Goal: Information Seeking & Learning: Learn about a topic

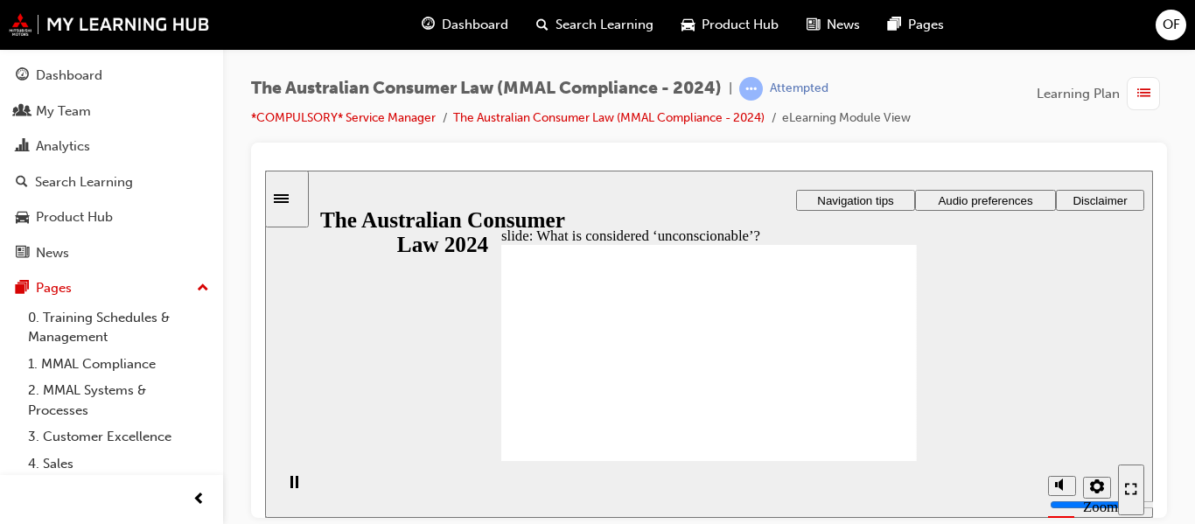
drag, startPoint x: 692, startPoint y: 314, endPoint x: 584, endPoint y: 377, distance: 124.7
drag, startPoint x: 725, startPoint y: 303, endPoint x: 597, endPoint y: 373, distance: 146.4
drag, startPoint x: 691, startPoint y: 299, endPoint x: 797, endPoint y: 376, distance: 130.9
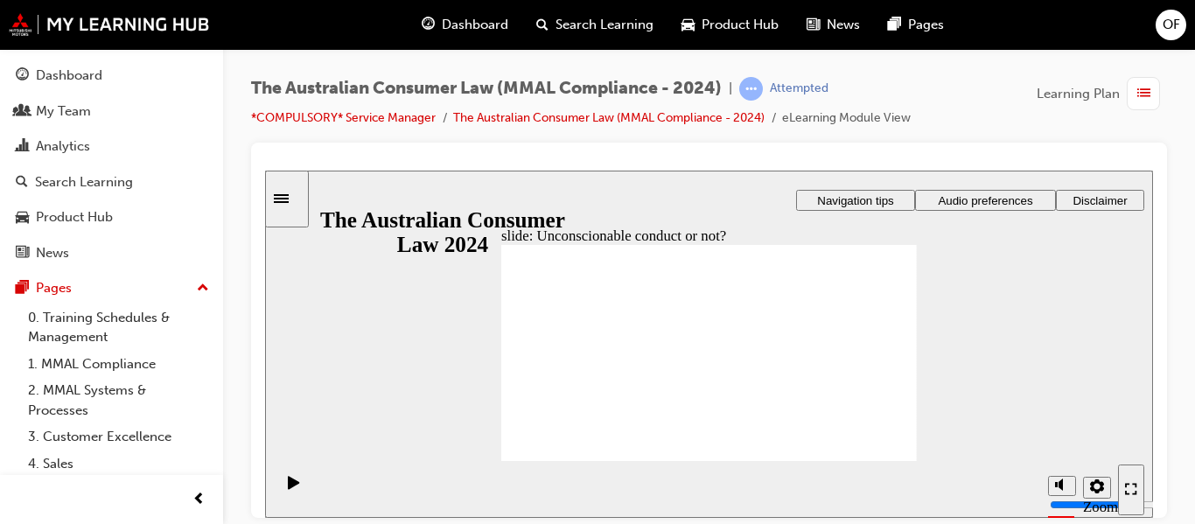
drag, startPoint x: 707, startPoint y: 301, endPoint x: 628, endPoint y: 361, distance: 99.2
drag, startPoint x: 716, startPoint y: 299, endPoint x: 609, endPoint y: 367, distance: 127.4
drag, startPoint x: 731, startPoint y: 301, endPoint x: 599, endPoint y: 366, distance: 147.1
drag, startPoint x: 699, startPoint y: 300, endPoint x: 841, endPoint y: 389, distance: 167.4
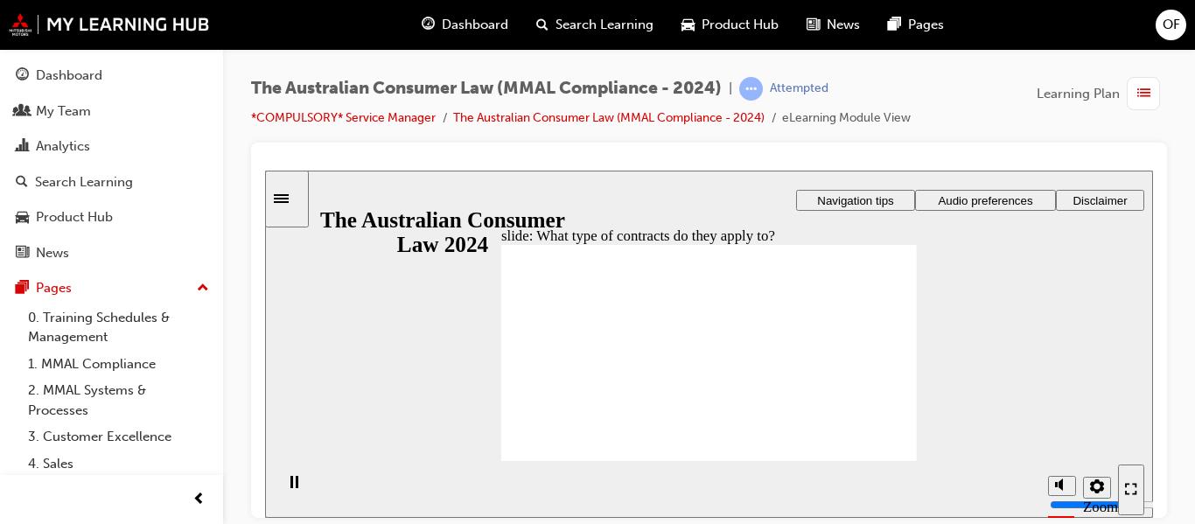
drag, startPoint x: 711, startPoint y: 316, endPoint x: 838, endPoint y: 394, distance: 148.8
drag, startPoint x: 698, startPoint y: 297, endPoint x: 568, endPoint y: 380, distance: 155.0
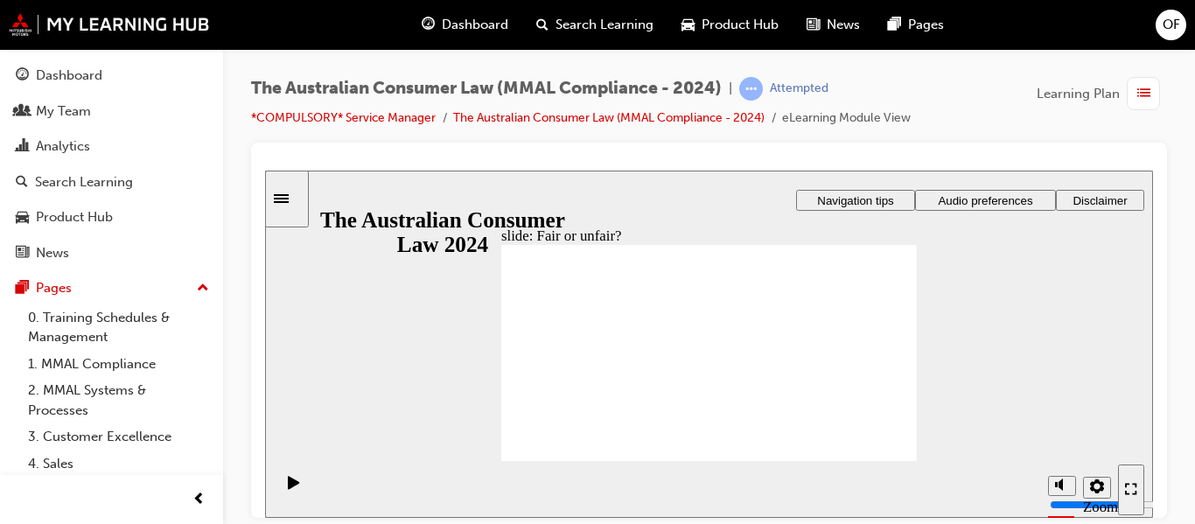
drag, startPoint x: 690, startPoint y: 299, endPoint x: 813, endPoint y: 382, distance: 148.7
drag, startPoint x: 720, startPoint y: 312, endPoint x: 828, endPoint y: 380, distance: 128.1
drag, startPoint x: 702, startPoint y: 306, endPoint x: 816, endPoint y: 379, distance: 134.9
drag, startPoint x: 723, startPoint y: 315, endPoint x: 592, endPoint y: 383, distance: 147.1
drag, startPoint x: 688, startPoint y: 316, endPoint x: 805, endPoint y: 386, distance: 135.8
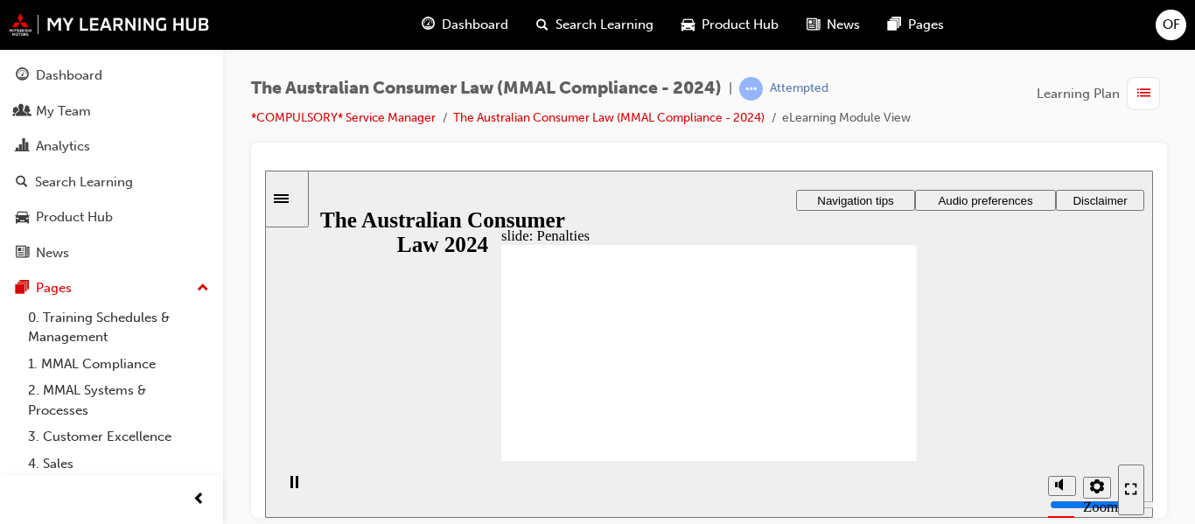
drag, startPoint x: 854, startPoint y: 279, endPoint x: 846, endPoint y: 288, distance: 11.8
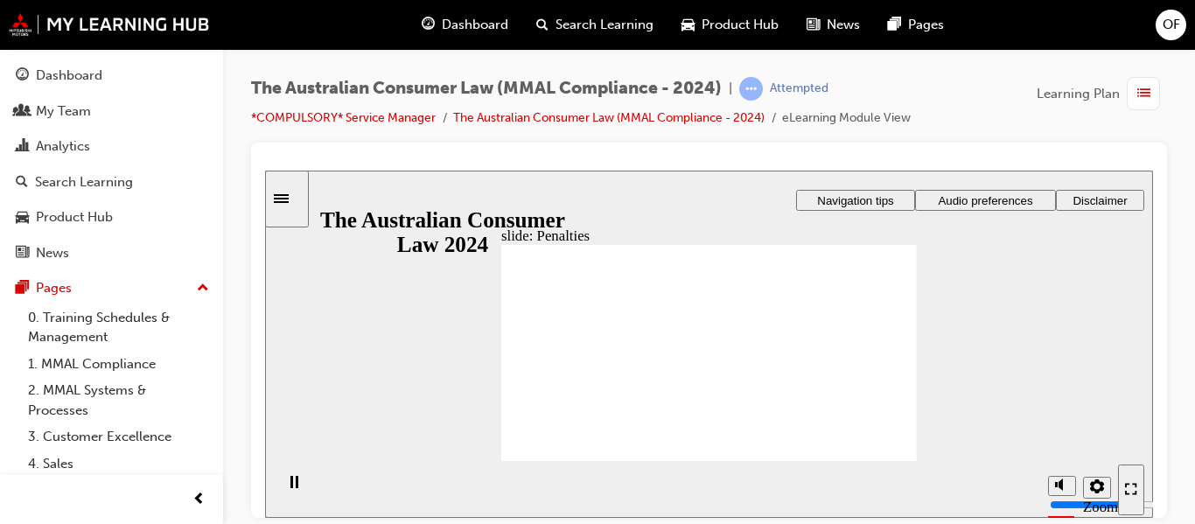
drag, startPoint x: 752, startPoint y: 298, endPoint x: 820, endPoint y: 353, distance: 87.7
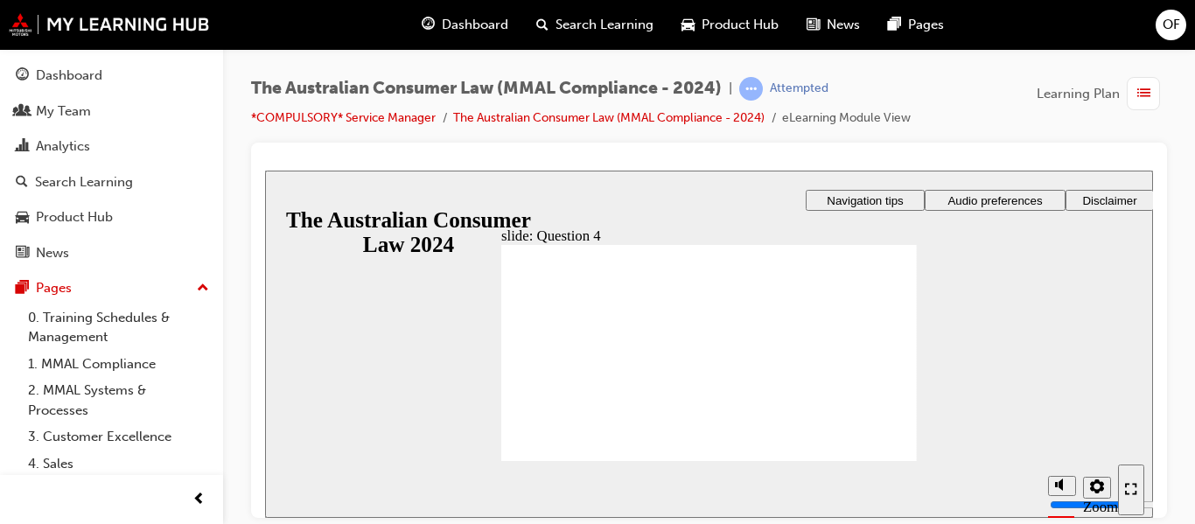
checkbox input "true"
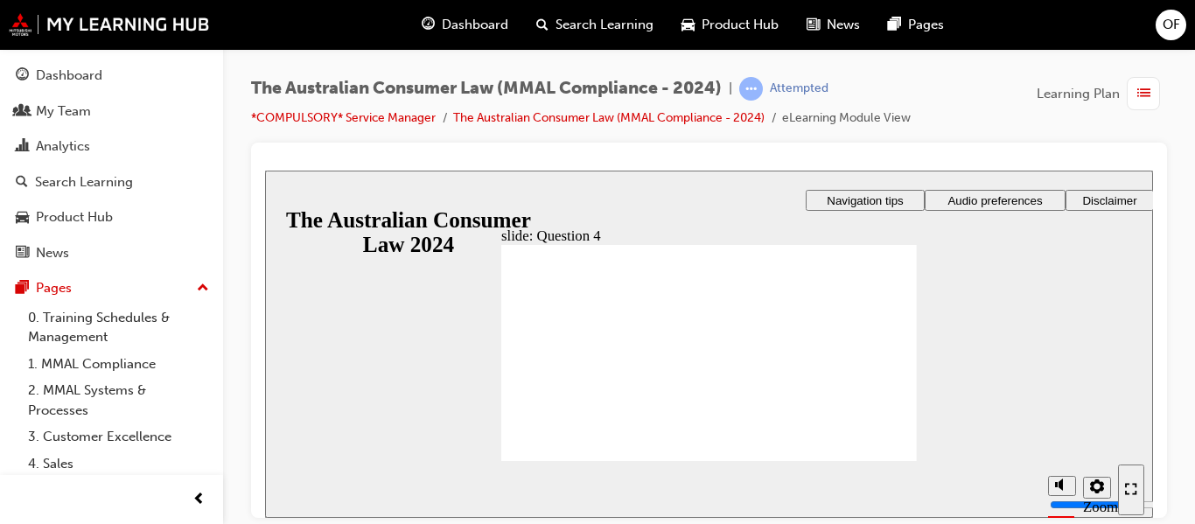
radio input "true"
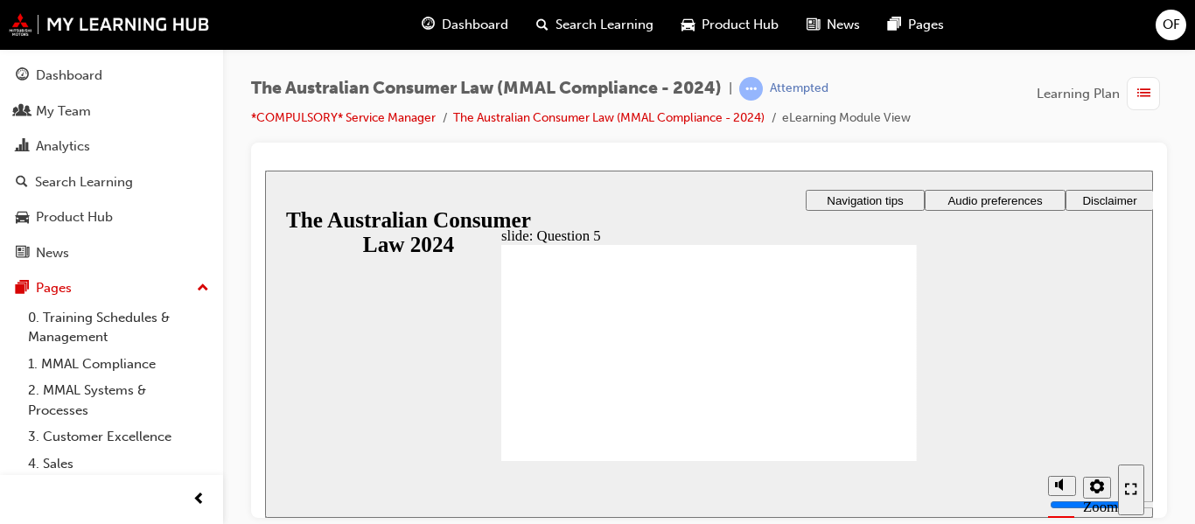
radio input "true"
checkbox input "true"
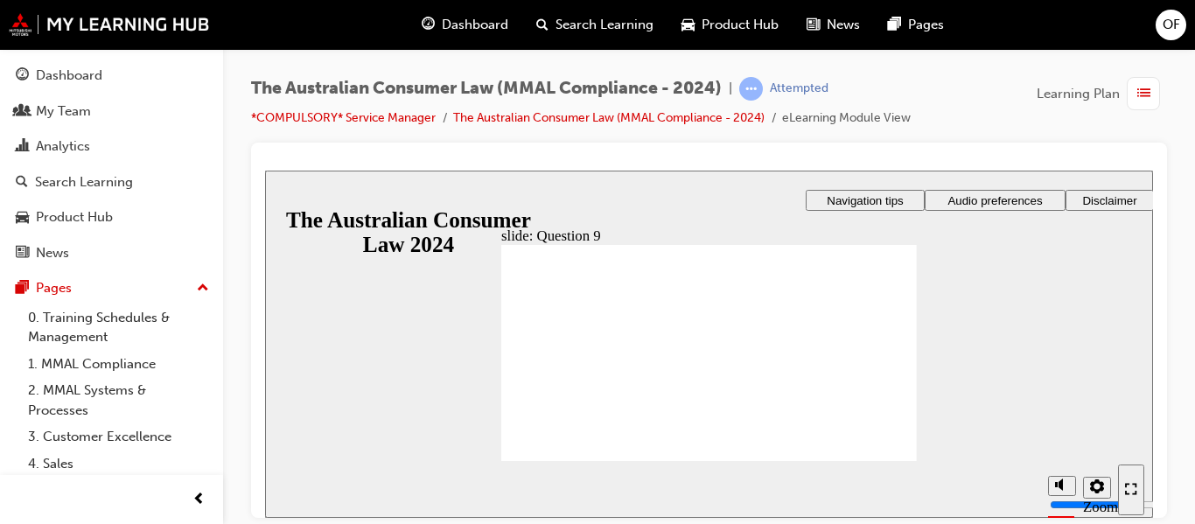
checkbox input "true"
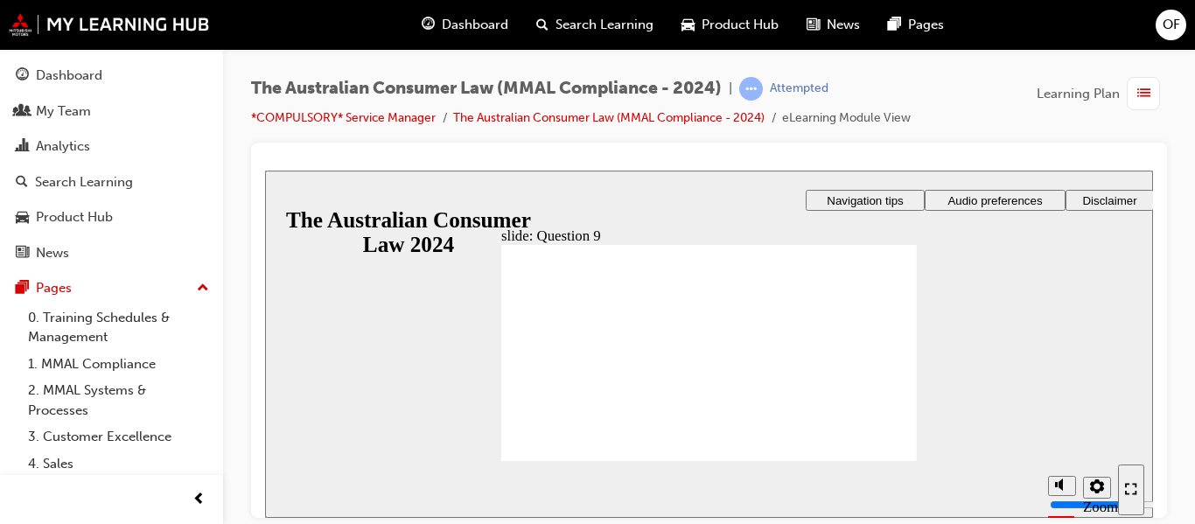
checkbox input "true"
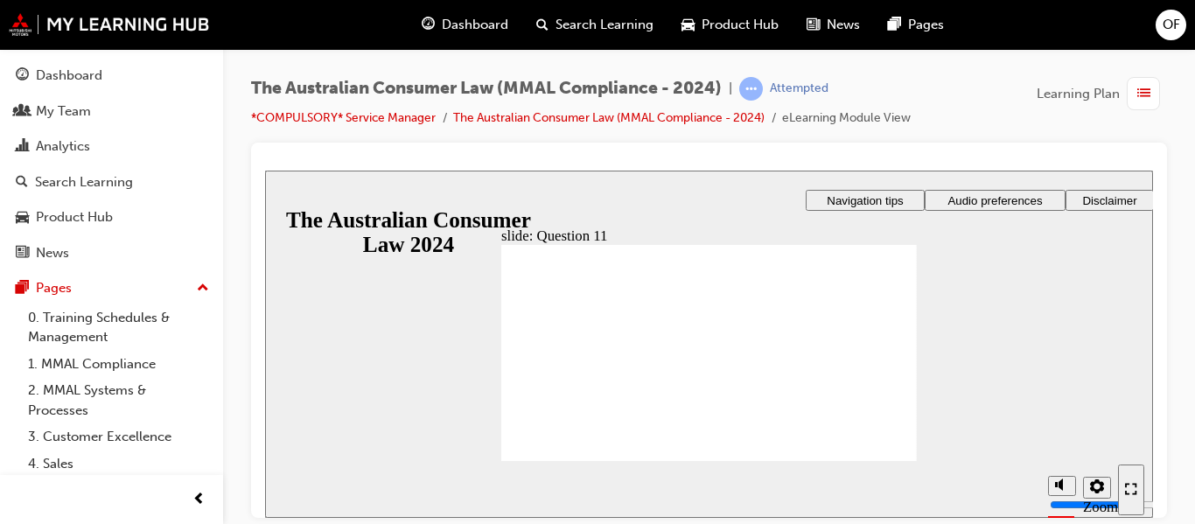
checkbox input "true"
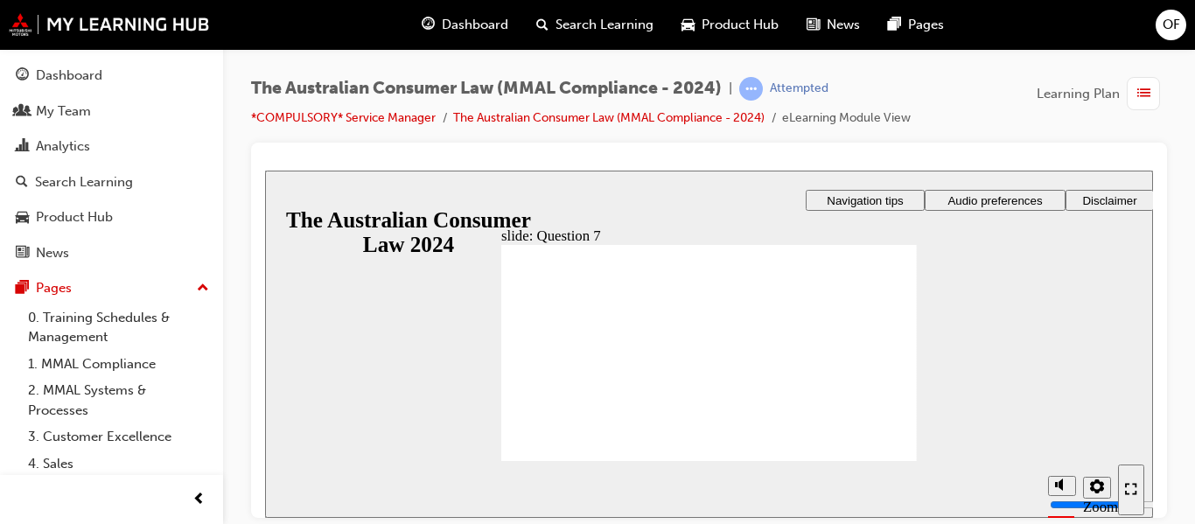
checkbox input "true"
radio input "true"
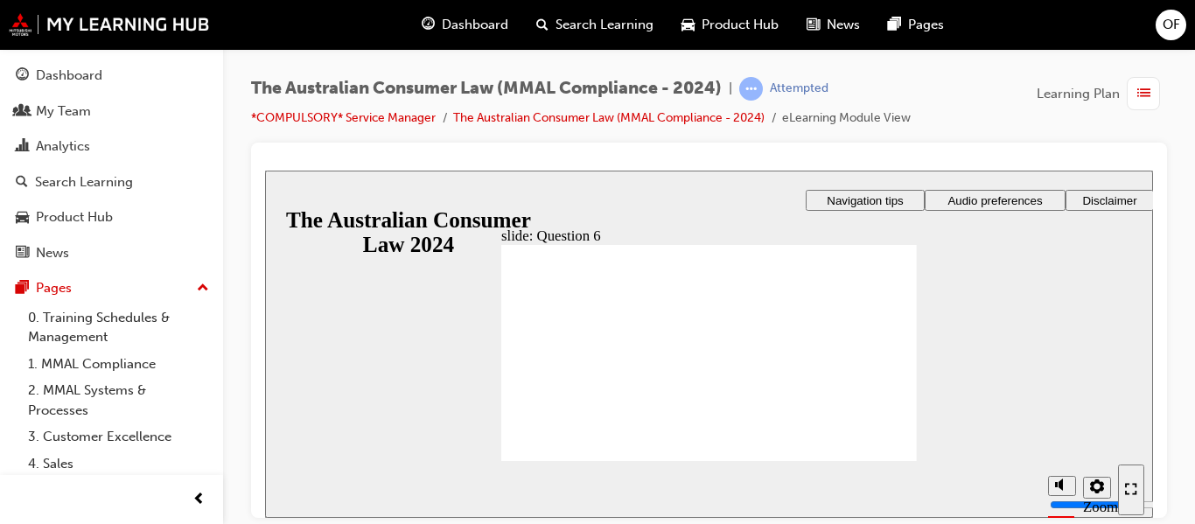
radio input "true"
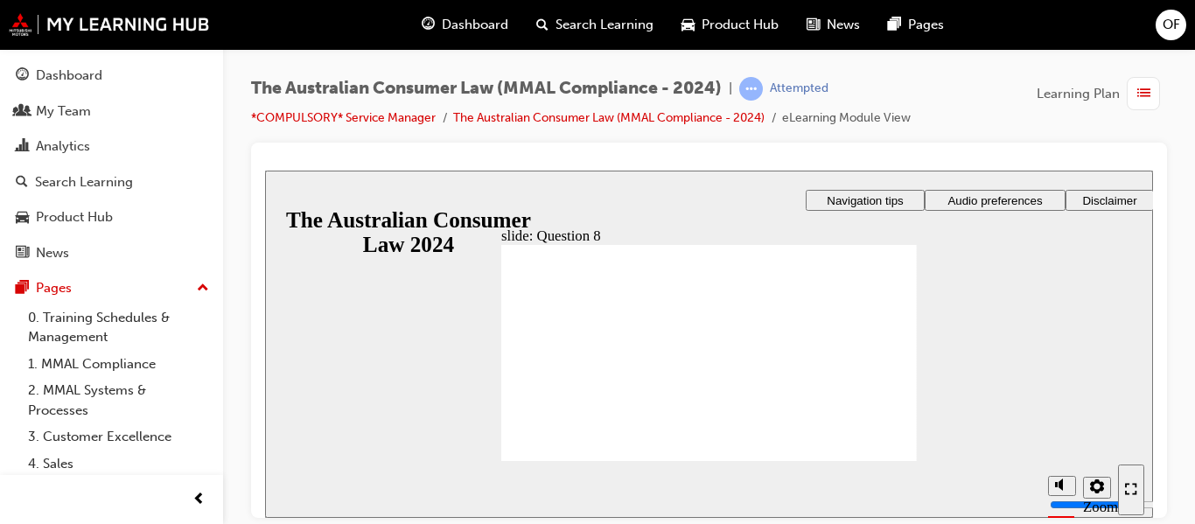
checkbox input "true"
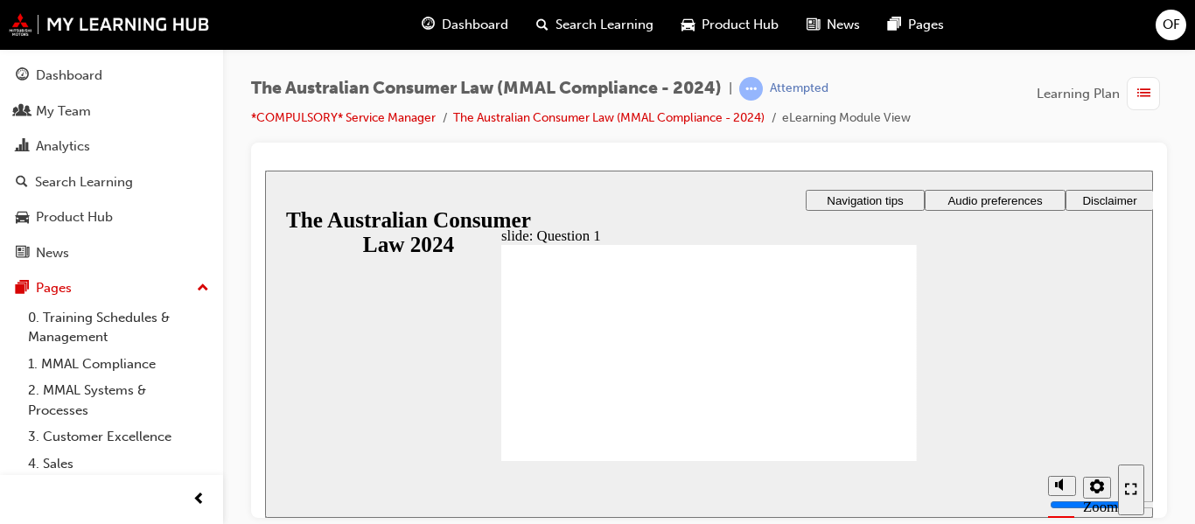
radio input "true"
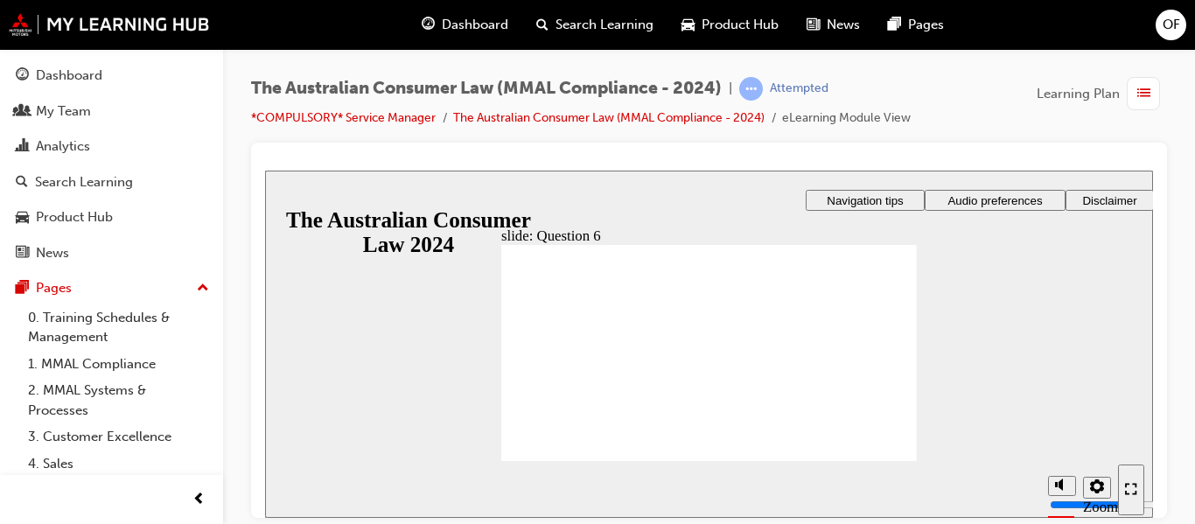
radio input "true"
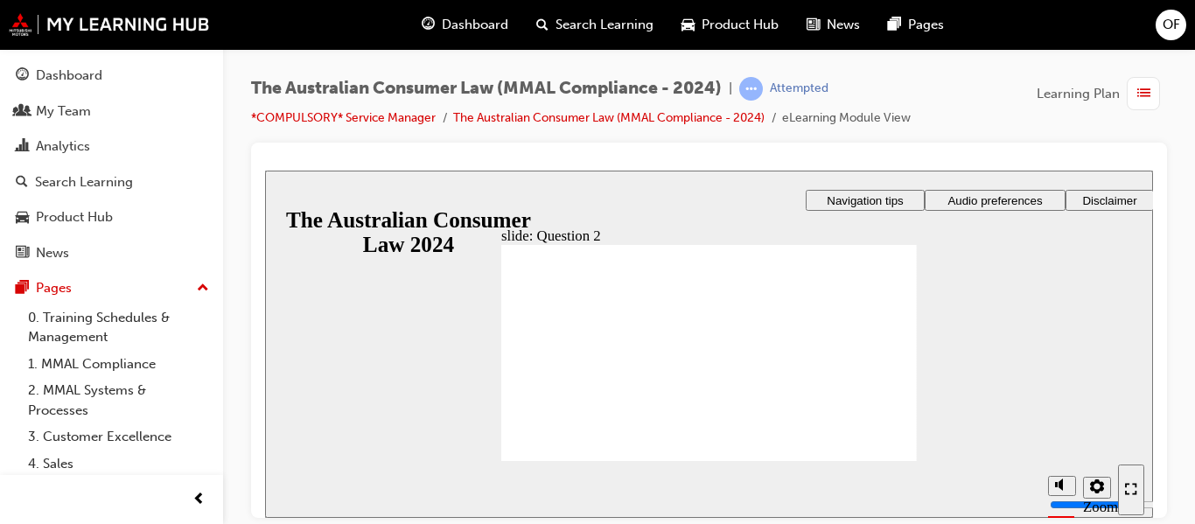
checkbox input "true"
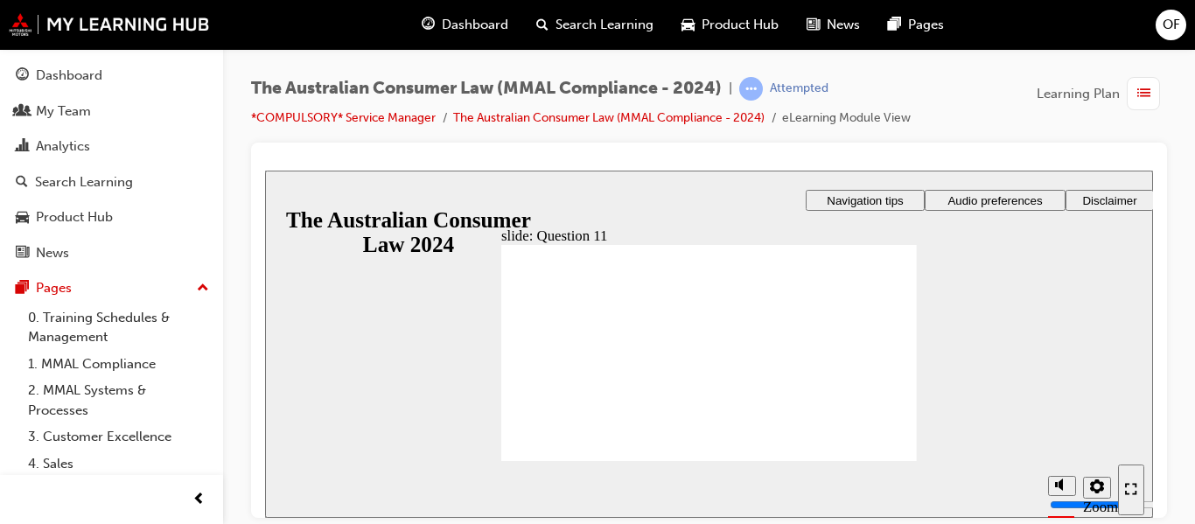
checkbox input "true"
radio input "true"
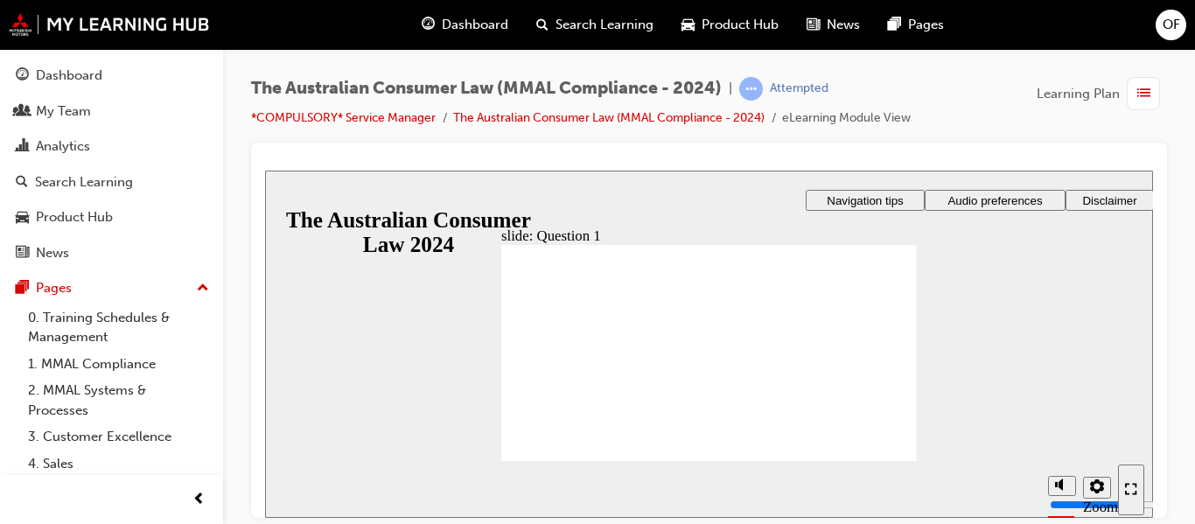
radio input "true"
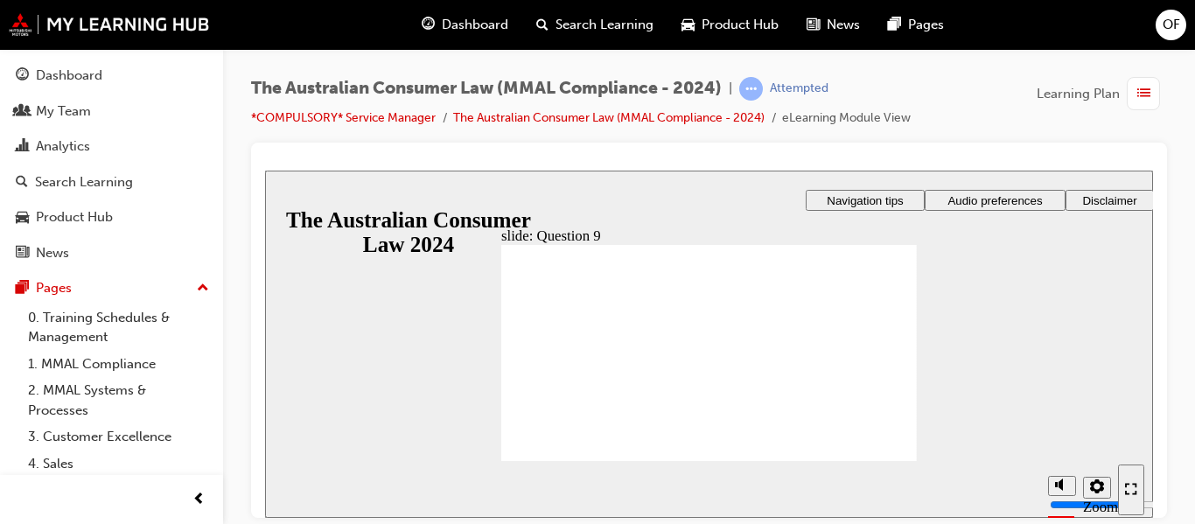
checkbox input "true"
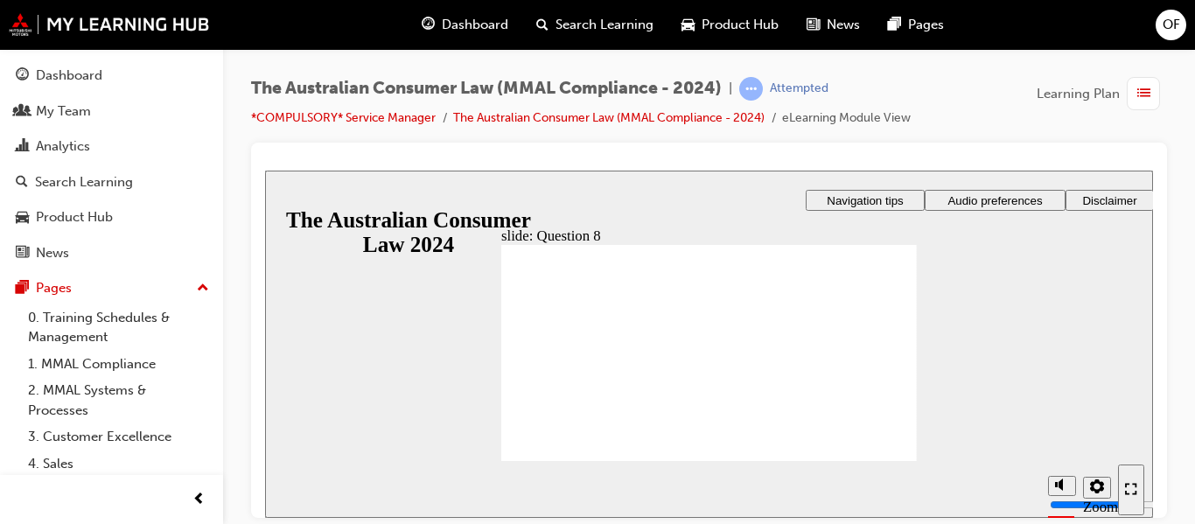
radio input "true"
checkbox input "true"
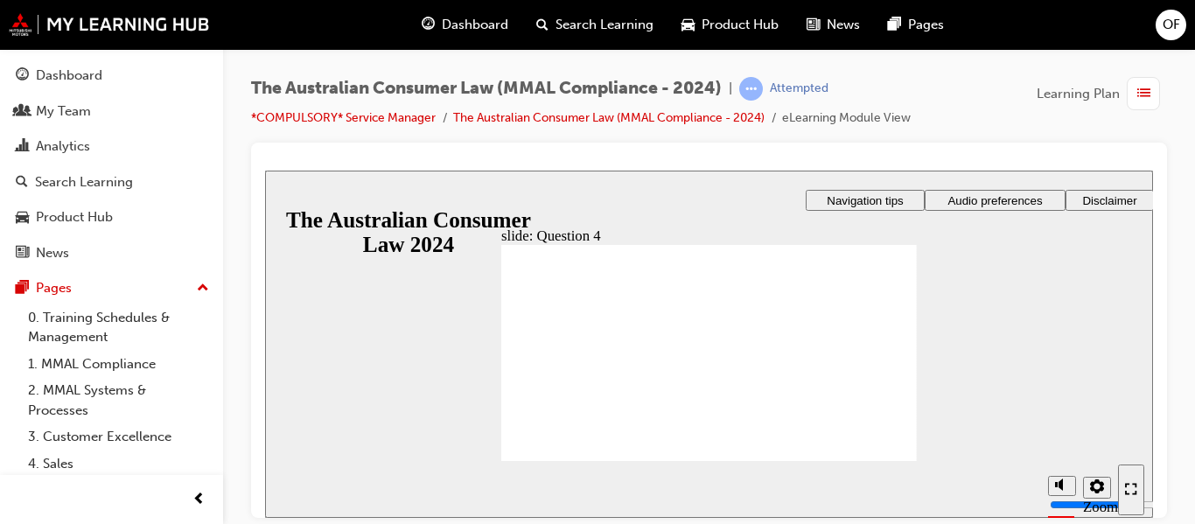
checkbox input "true"
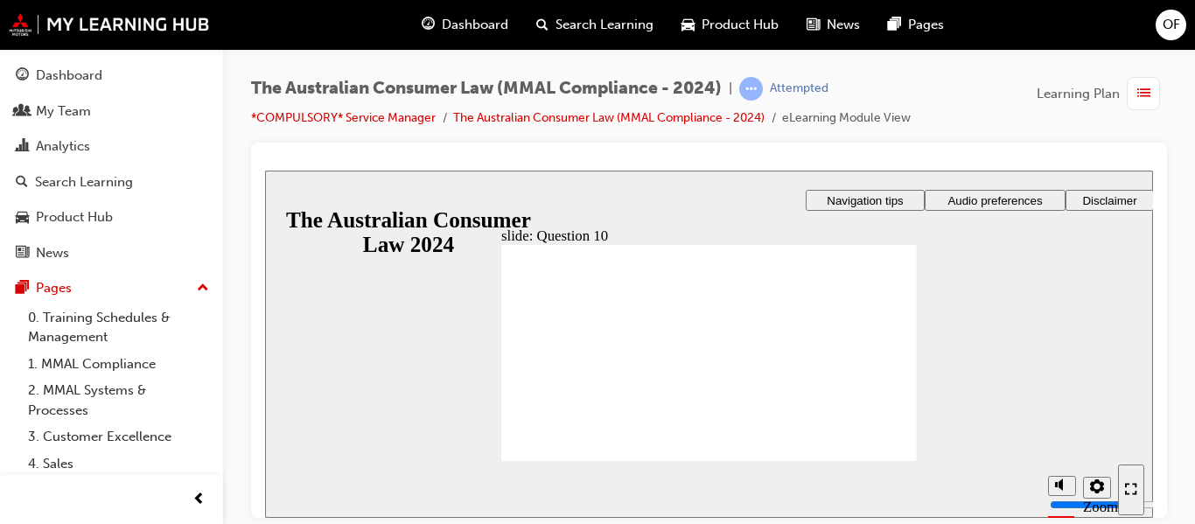
checkbox input "true"
radio input "true"
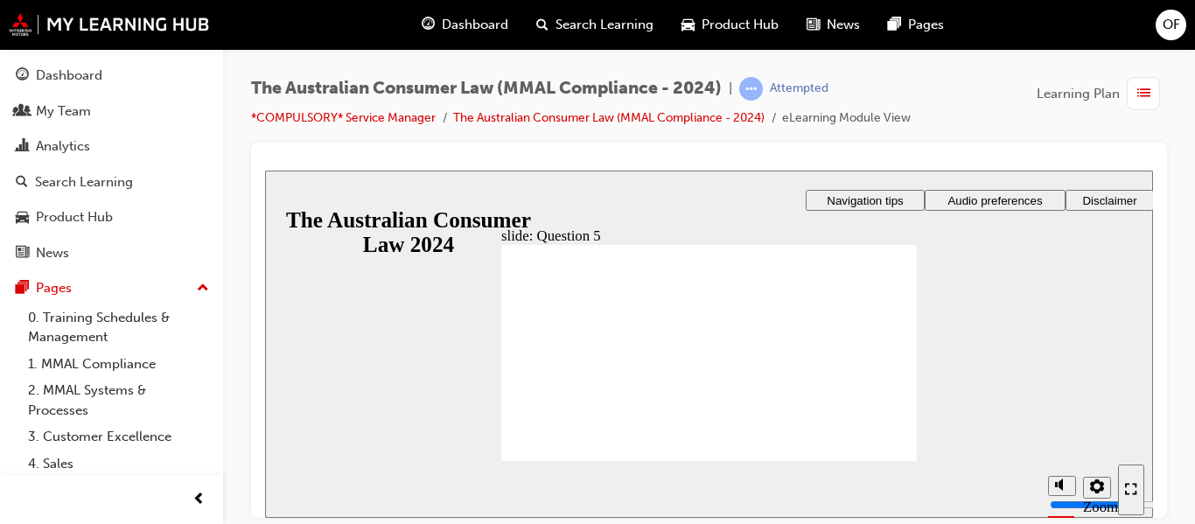
checkbox input "true"
drag, startPoint x: 518, startPoint y: 323, endPoint x: 560, endPoint y: 436, distance: 121.2
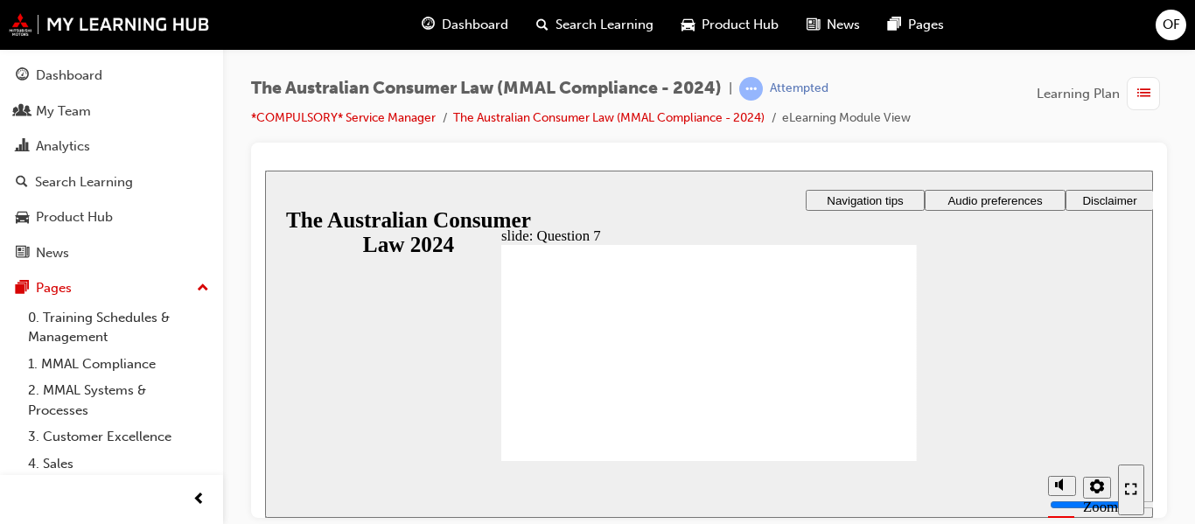
checkbox input "true"
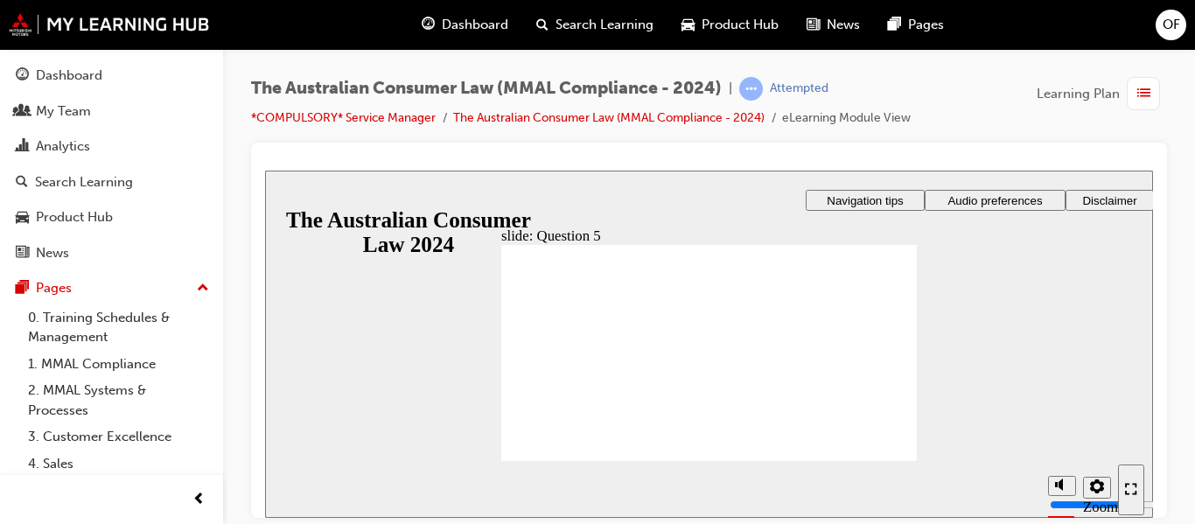
radio input "true"
checkbox input "true"
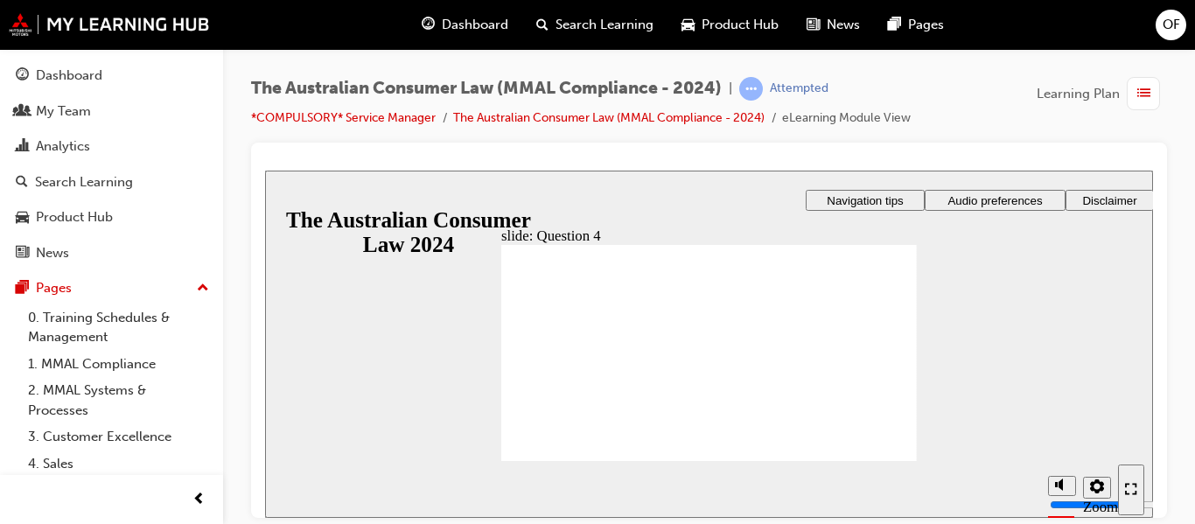
checkbox input "true"
drag, startPoint x: 559, startPoint y: 383, endPoint x: 552, endPoint y: 437, distance: 54.7
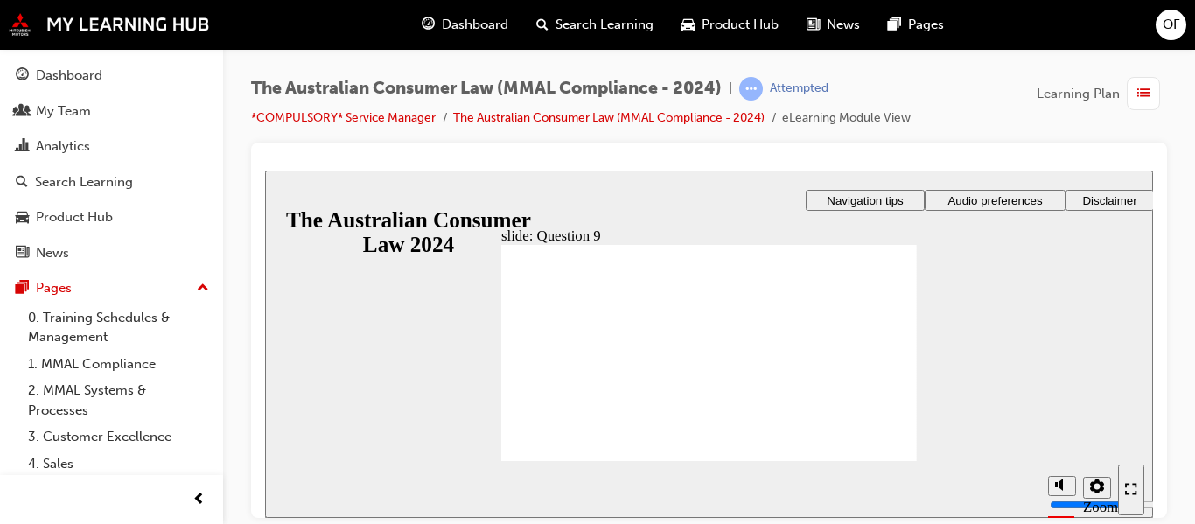
checkbox input "true"
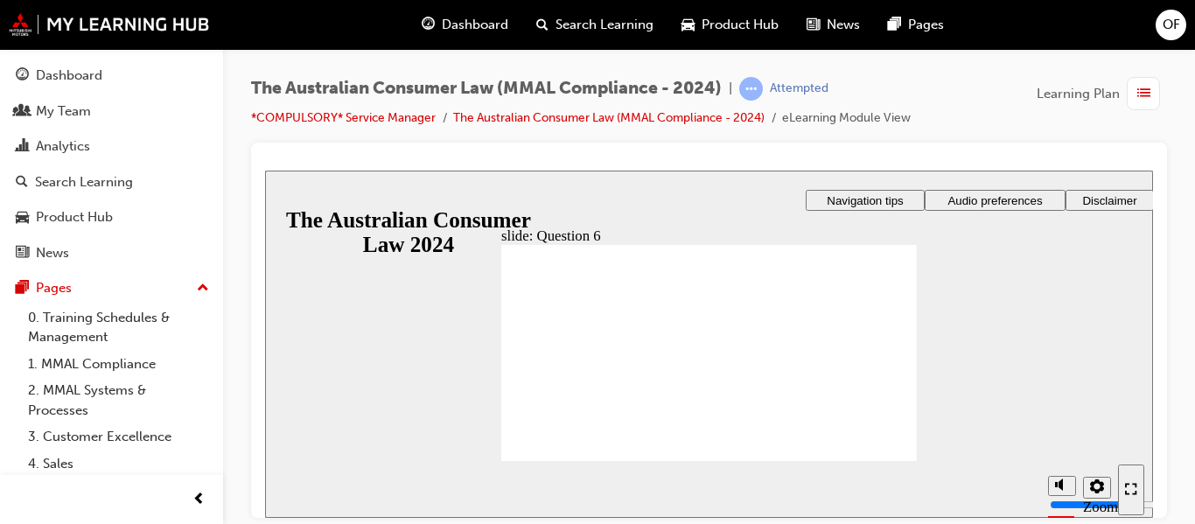
radio input "true"
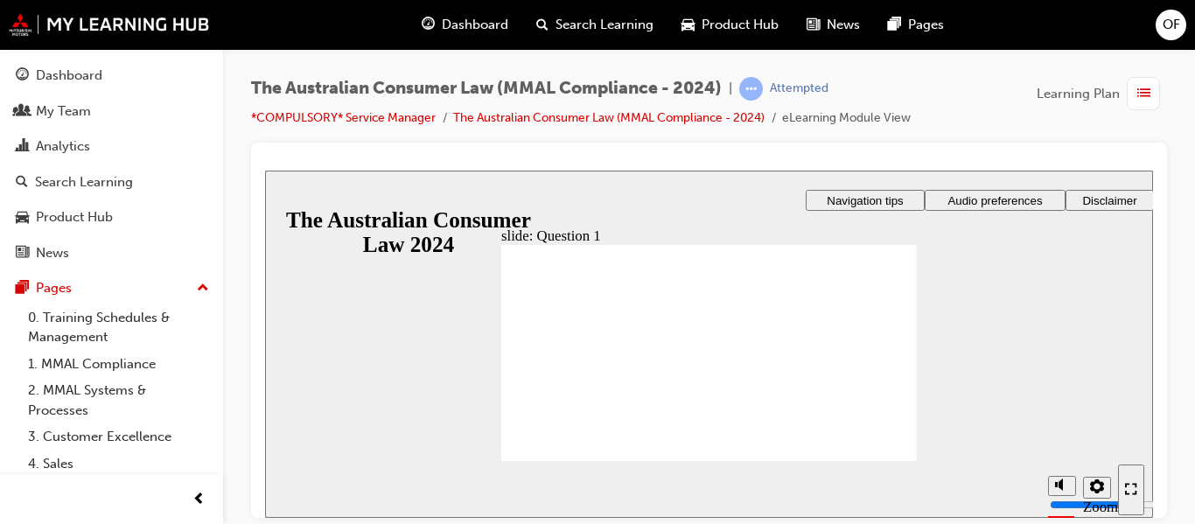
drag, startPoint x: 558, startPoint y: 361, endPoint x: 549, endPoint y: 382, distance: 22.7
radio input "false"
radio input "true"
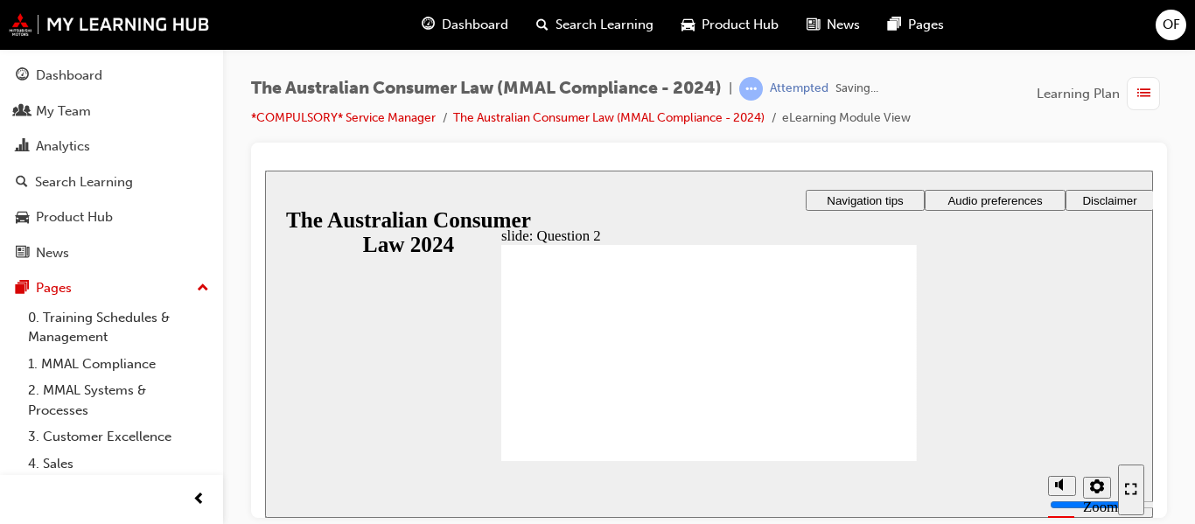
radio input "true"
drag, startPoint x: 548, startPoint y: 444, endPoint x: 558, endPoint y: 444, distance: 9.6
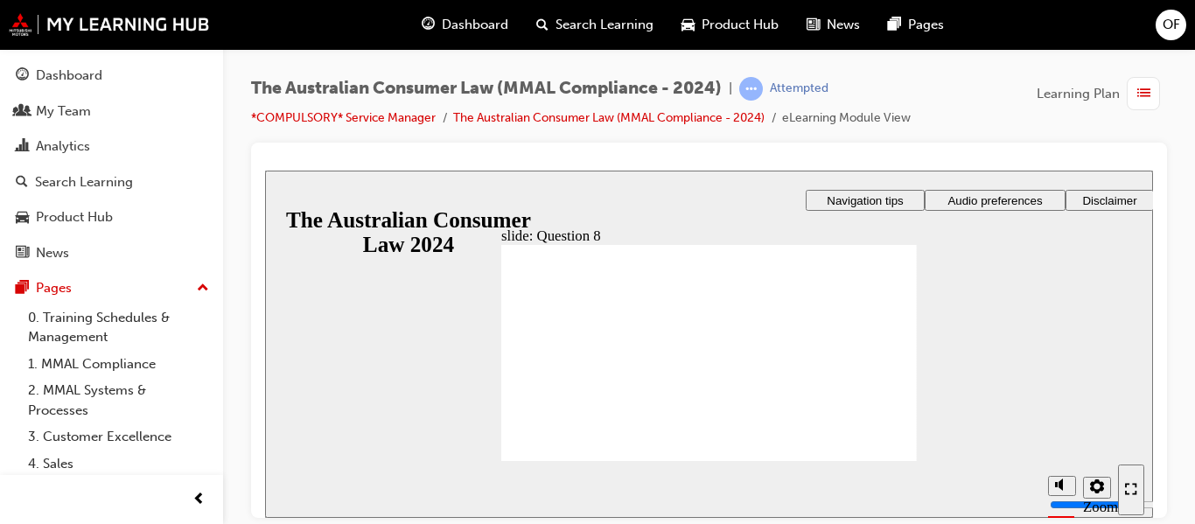
radio input "true"
checkbox input "true"
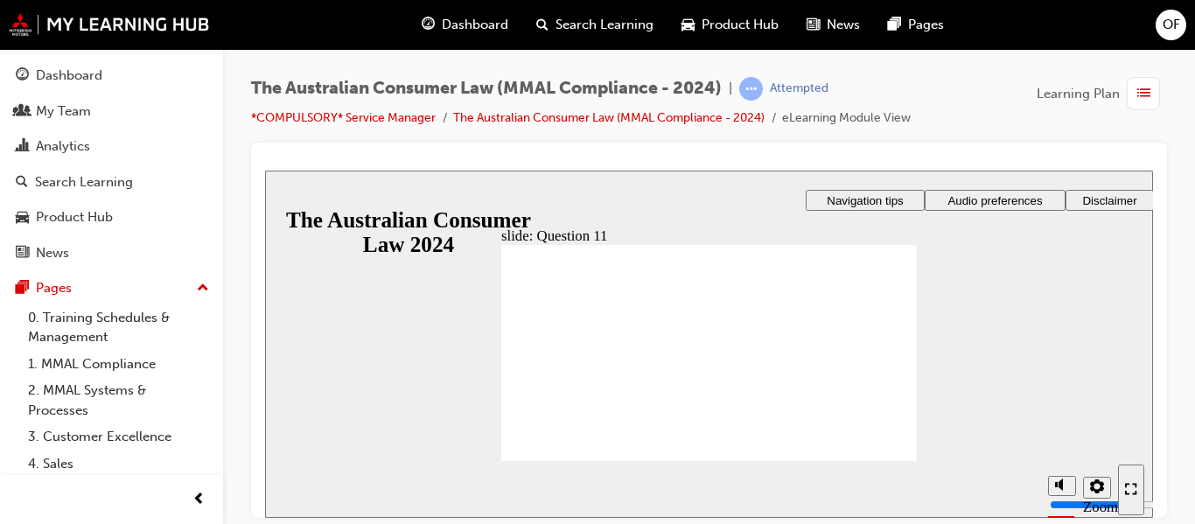
checkbox input "true"
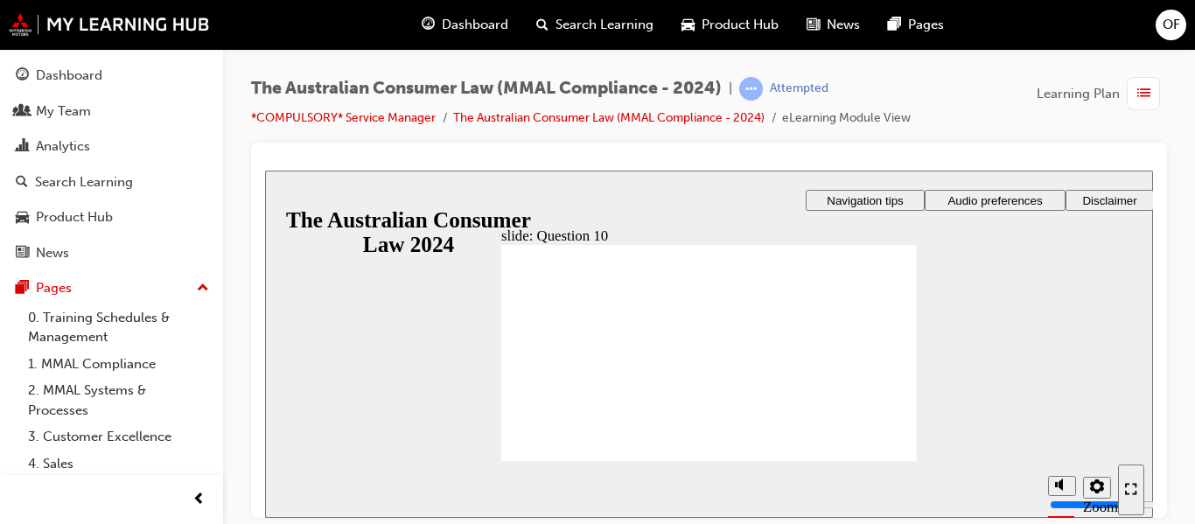
checkbox input "true"
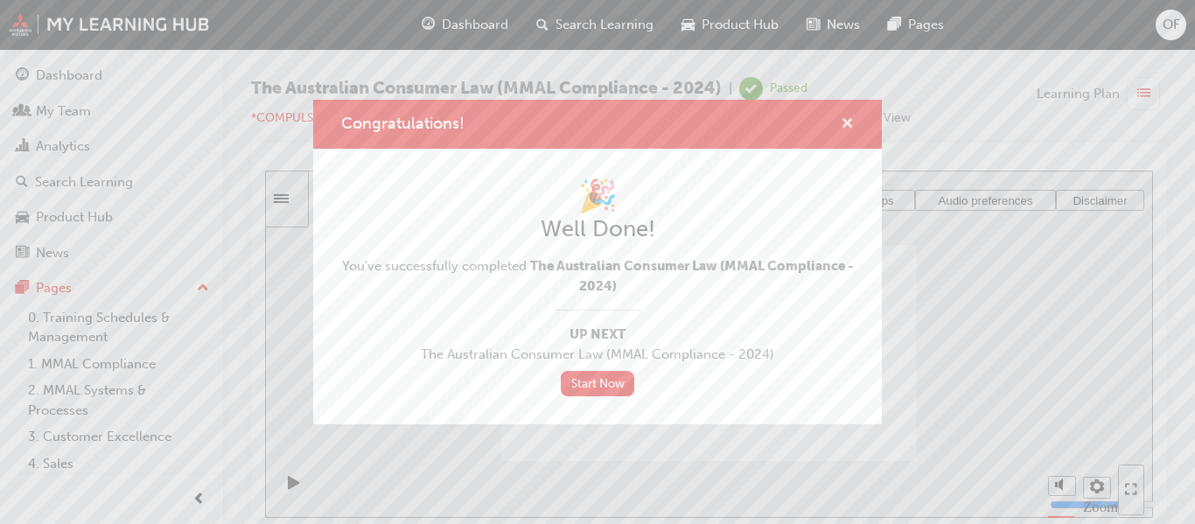
click at [849, 122] on span "cross-icon" at bounding box center [847, 125] width 13 height 16
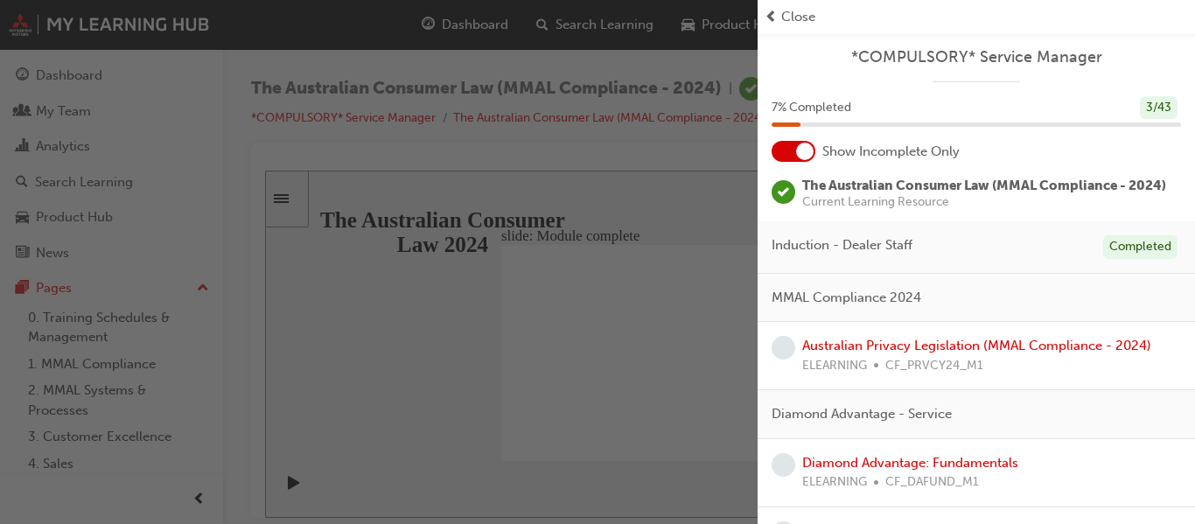
click at [795, 14] on span "Close" at bounding box center [798, 17] width 34 height 20
